Goal: Transaction & Acquisition: Purchase product/service

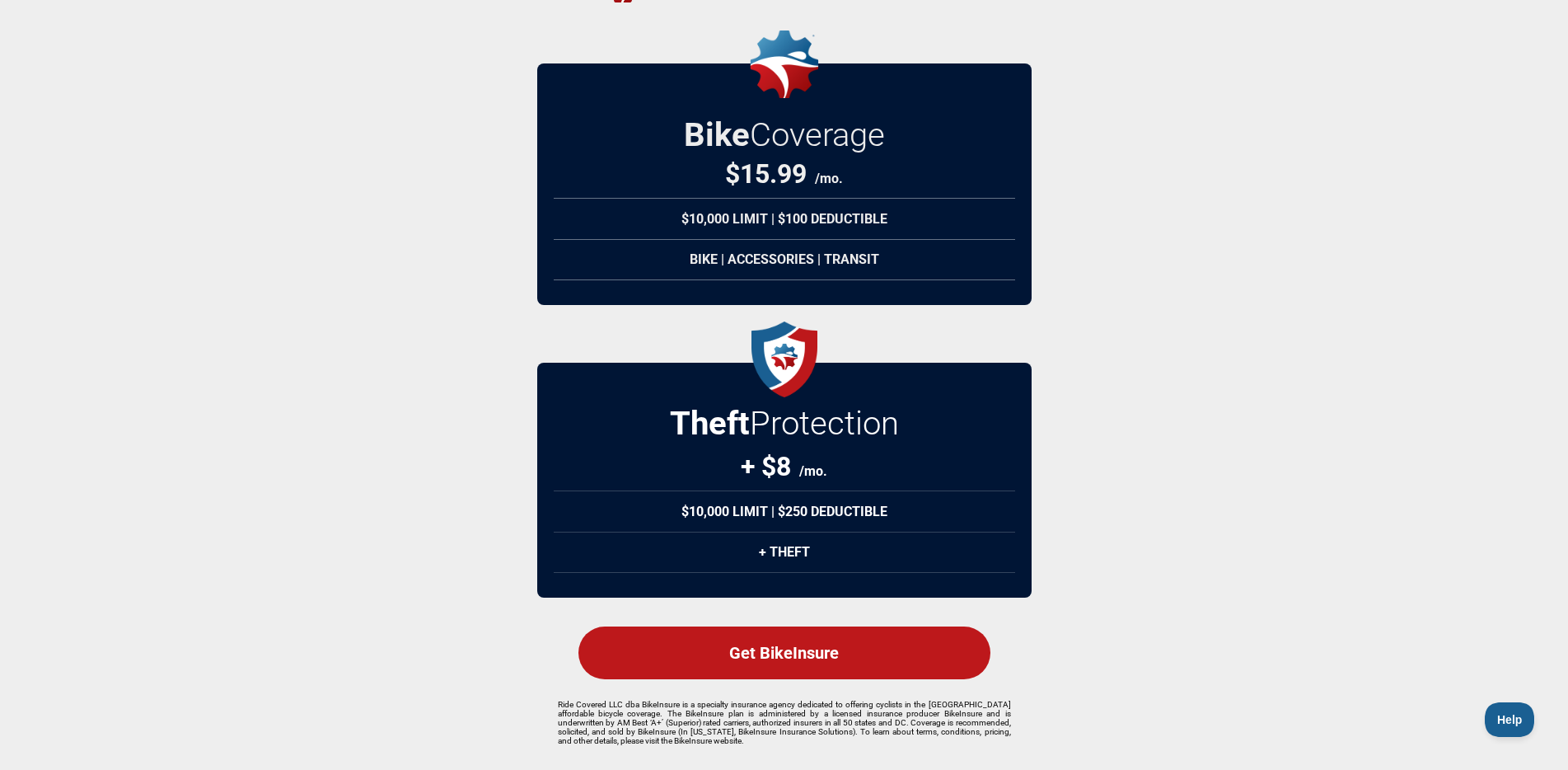
scroll to position [144, 0]
click at [835, 651] on div "Get BikeInsure" at bounding box center [785, 652] width 412 height 53
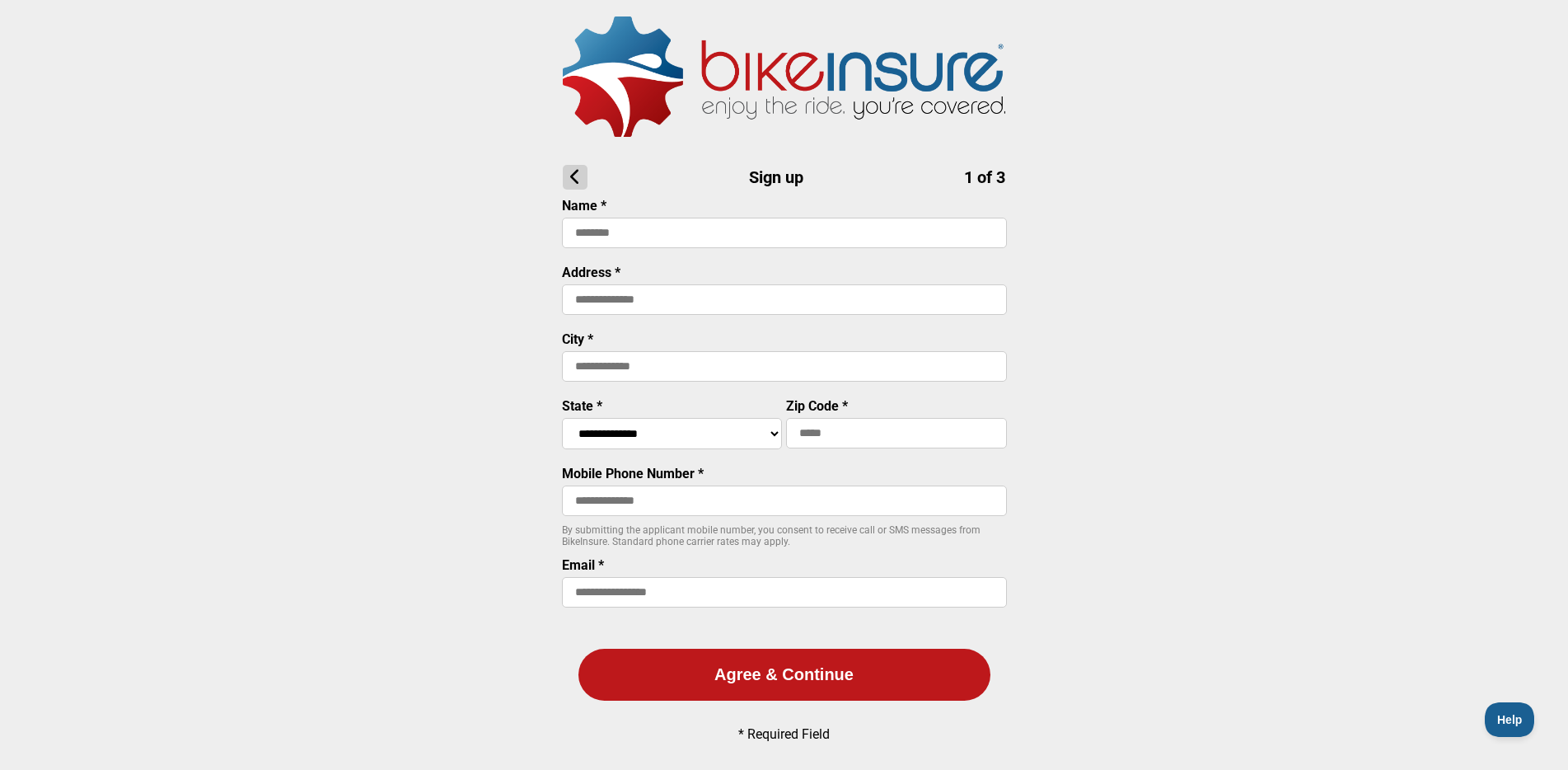
click at [651, 234] on input at bounding box center [785, 232] width 445 height 30
type input "**********"
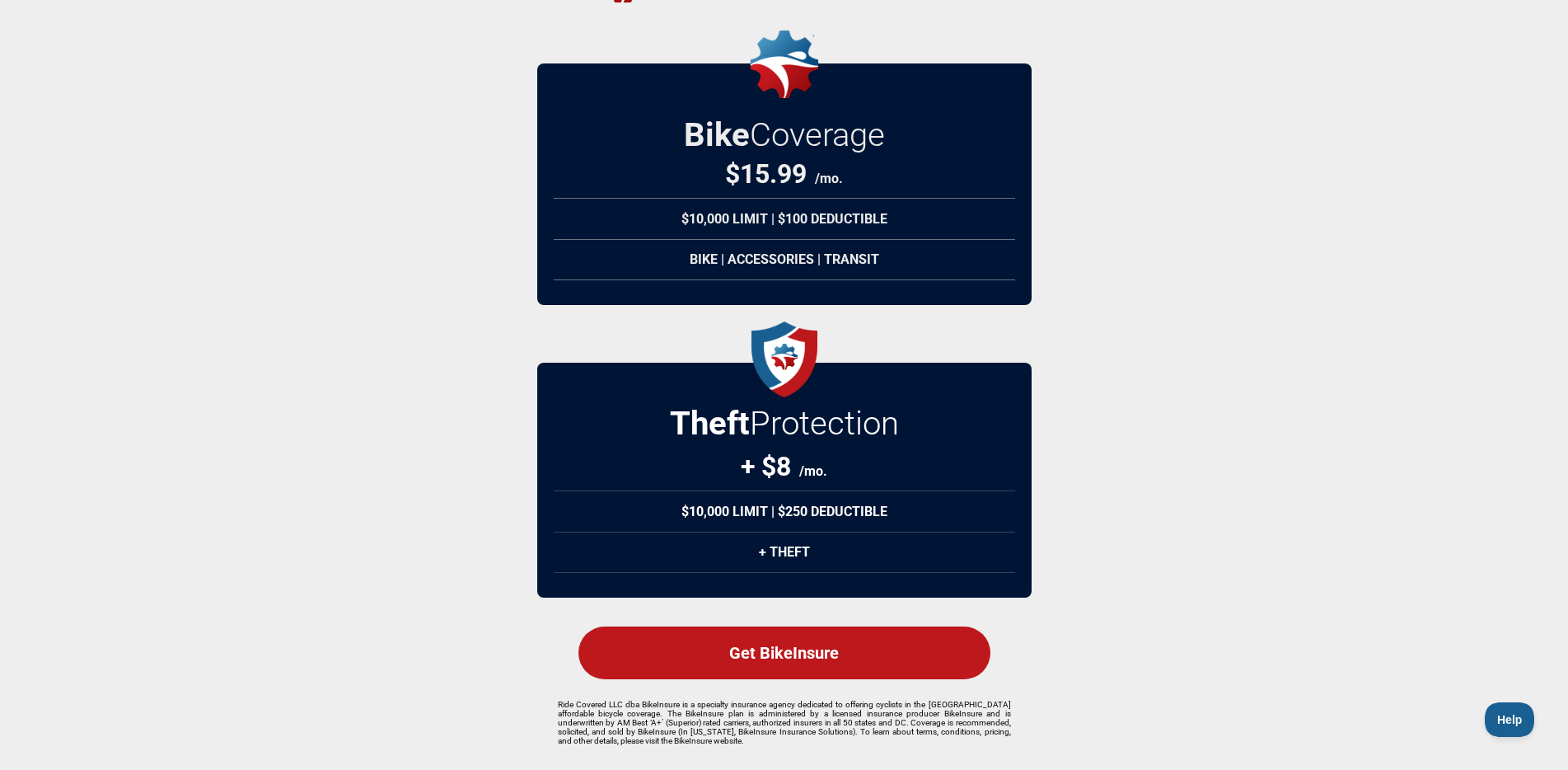
scroll to position [144, 0]
click at [799, 650] on div "Get BikeInsure" at bounding box center [785, 652] width 412 height 53
